Goal: Navigation & Orientation: Find specific page/section

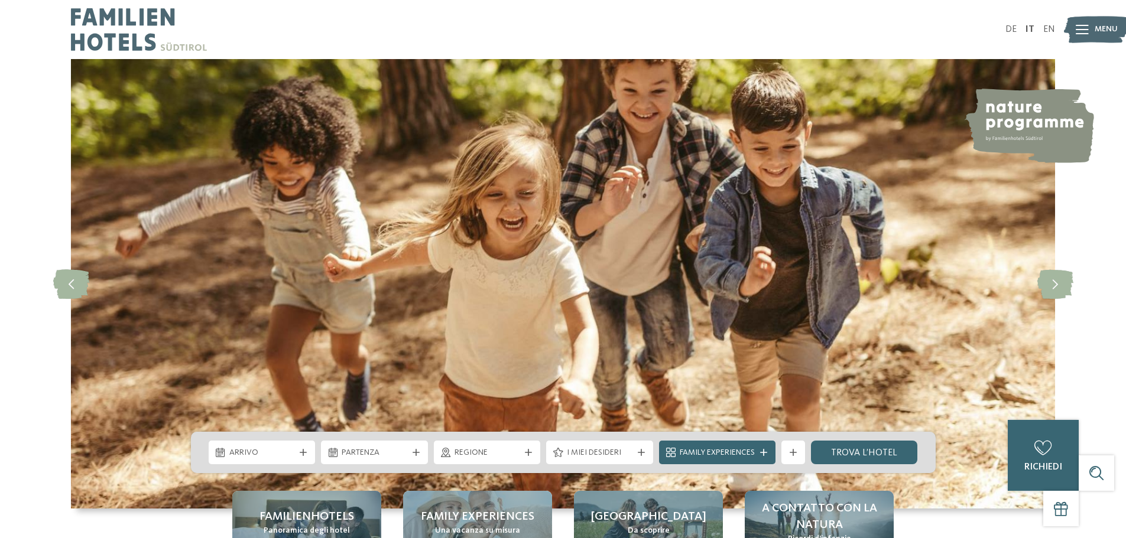
click at [1090, 30] on img at bounding box center [1096, 30] width 65 height 33
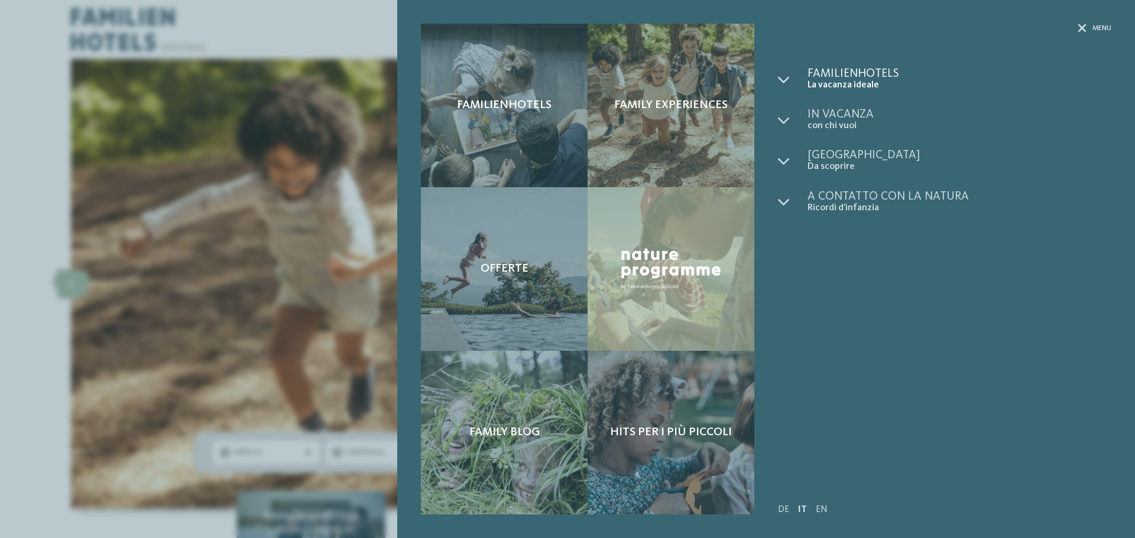
click at [861, 75] on span "Familienhotels" at bounding box center [959, 74] width 304 height 12
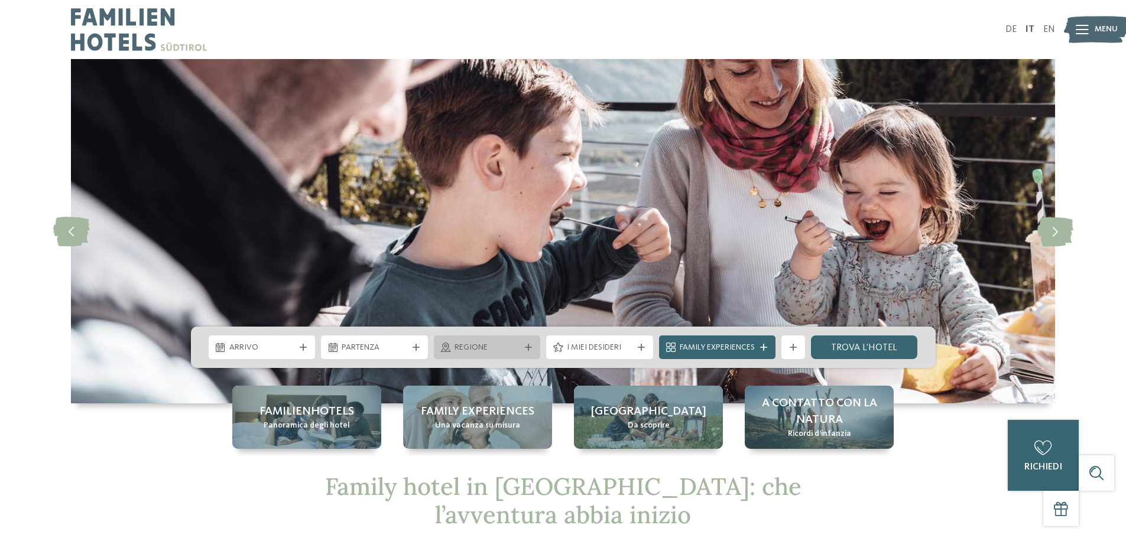
click at [486, 344] on span "Regione" at bounding box center [488, 348] width 66 height 12
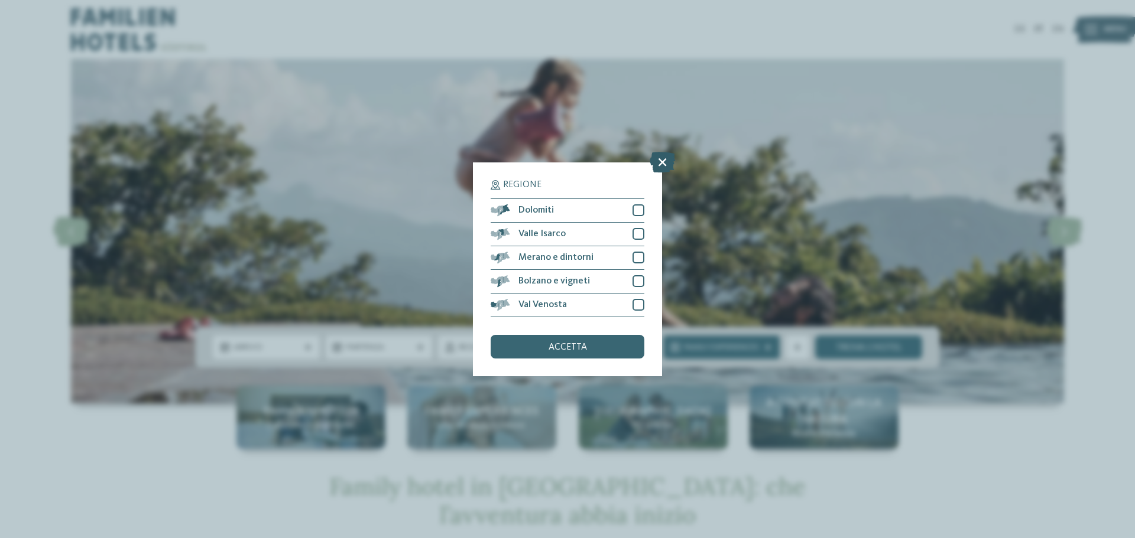
click at [657, 160] on icon at bounding box center [662, 161] width 25 height 21
